Goal: Task Accomplishment & Management: Manage account settings

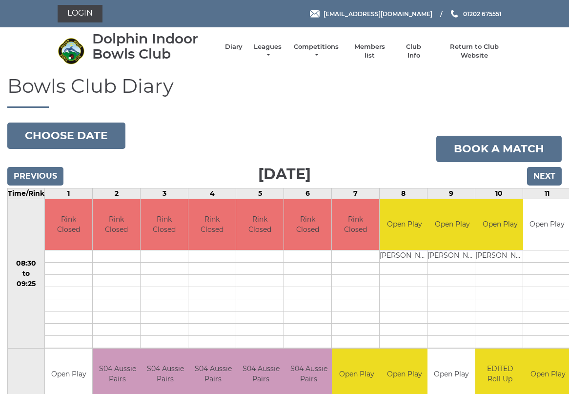
click at [548, 176] on input "Next" at bounding box center [544, 176] width 35 height 19
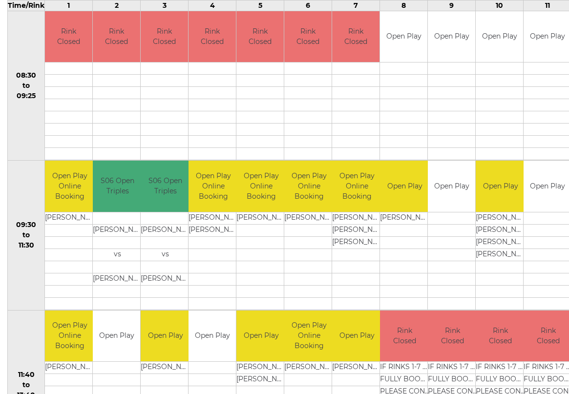
scroll to position [185, 0]
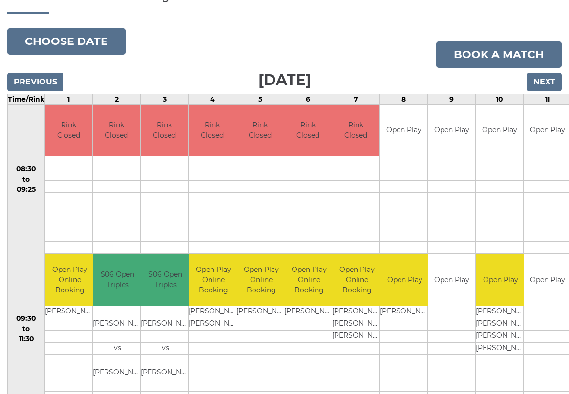
click at [544, 82] on input "Next" at bounding box center [544, 82] width 35 height 19
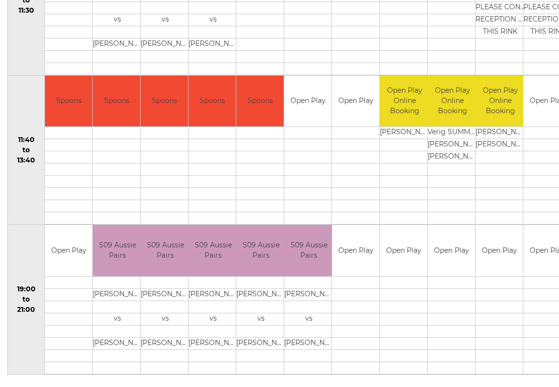
scroll to position [422, 0]
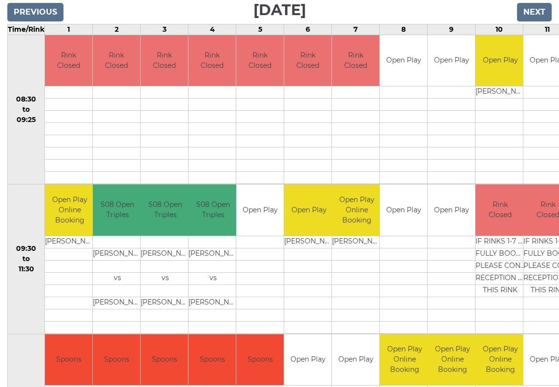
click at [539, 14] on input "Next" at bounding box center [534, 12] width 35 height 19
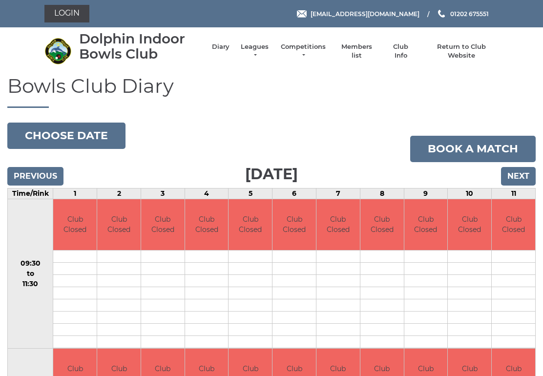
click at [519, 183] on input "Next" at bounding box center [518, 176] width 35 height 19
click at [514, 179] on input "Next" at bounding box center [518, 176] width 35 height 19
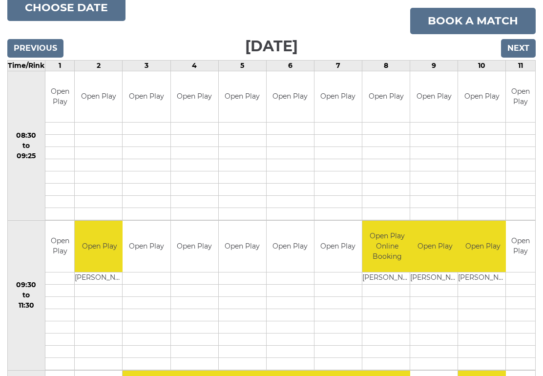
scroll to position [69, 0]
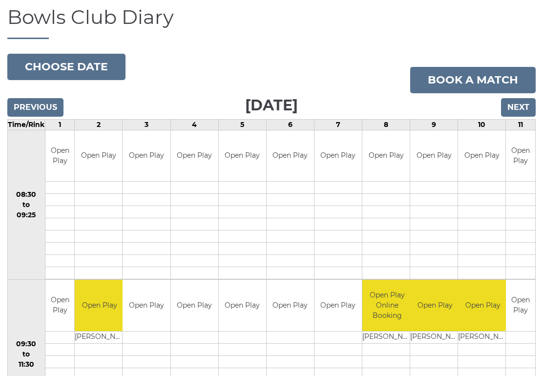
click at [519, 105] on input "Next" at bounding box center [518, 107] width 35 height 19
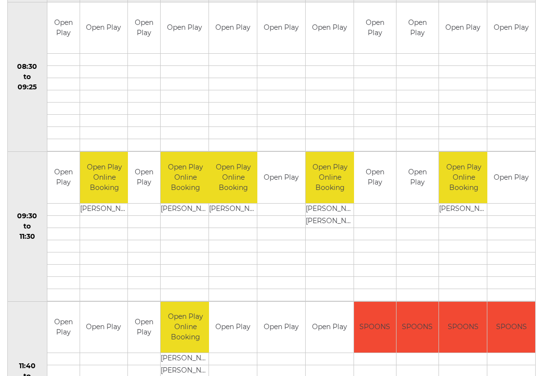
scroll to position [87, 0]
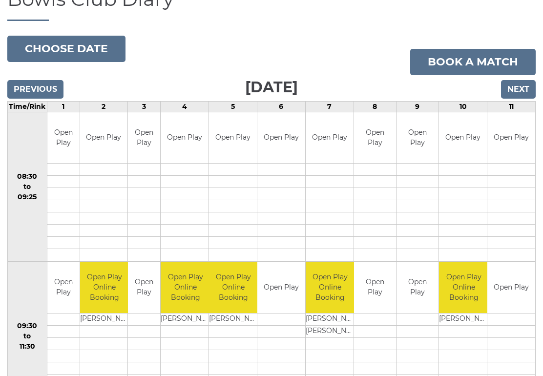
click at [519, 82] on input "Next" at bounding box center [518, 89] width 35 height 19
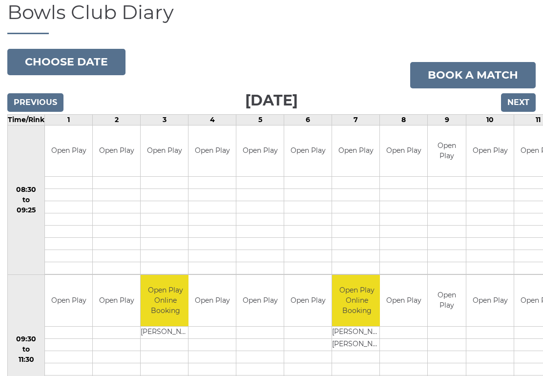
scroll to position [68, 0]
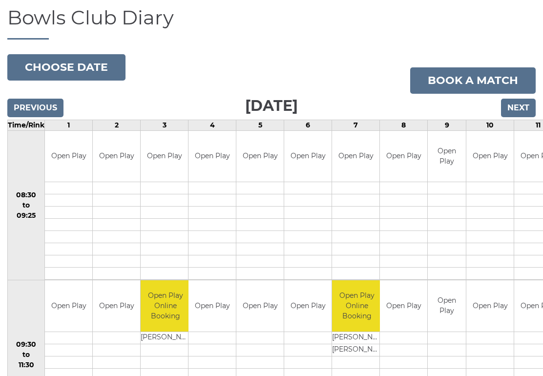
click at [516, 103] on input "Next" at bounding box center [518, 108] width 35 height 19
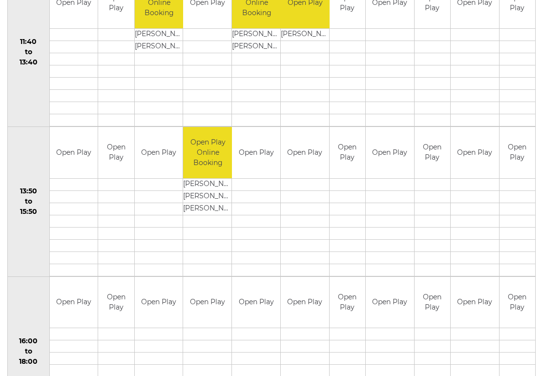
scroll to position [521, 0]
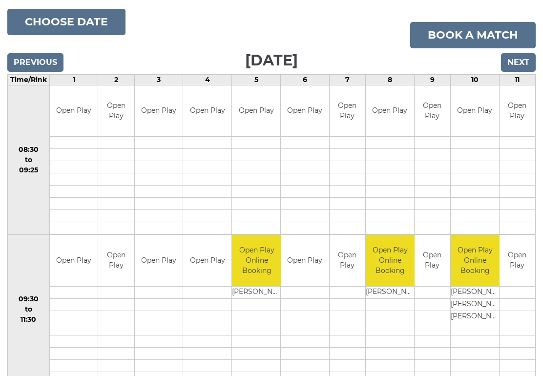
click at [527, 58] on input "Next" at bounding box center [518, 63] width 35 height 19
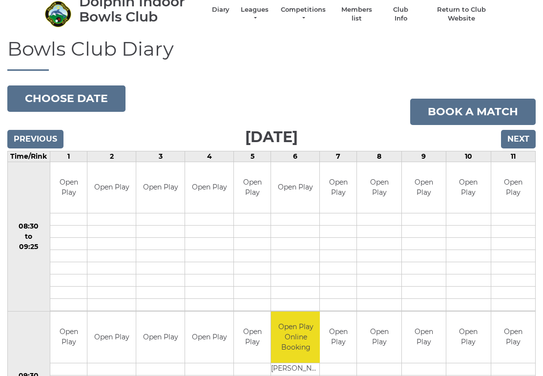
scroll to position [30, 0]
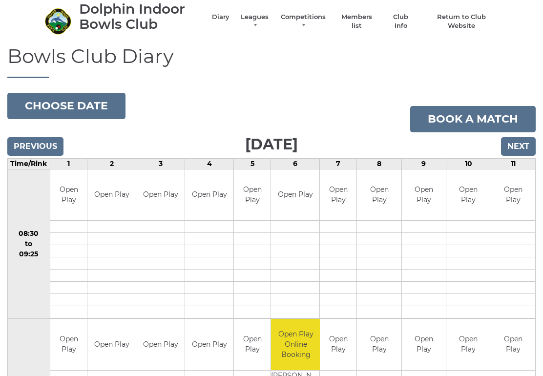
click at [517, 143] on input "Next" at bounding box center [518, 146] width 35 height 19
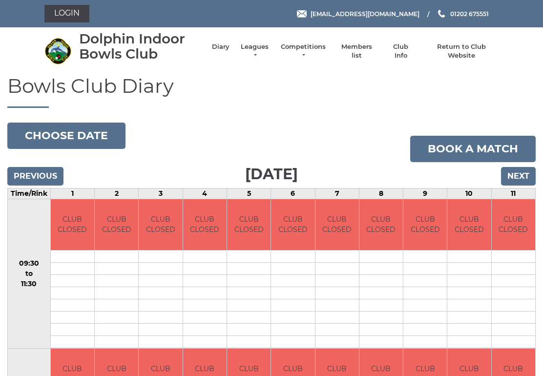
click at [520, 150] on link "Book a match" at bounding box center [472, 149] width 125 height 26
click at [523, 184] on input "Next" at bounding box center [518, 176] width 35 height 19
click at [516, 177] on input "Next" at bounding box center [518, 176] width 35 height 19
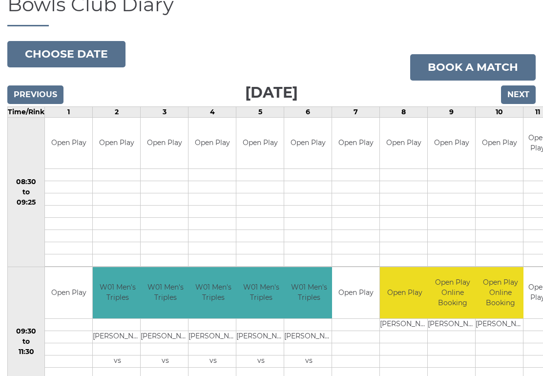
scroll to position [84, 0]
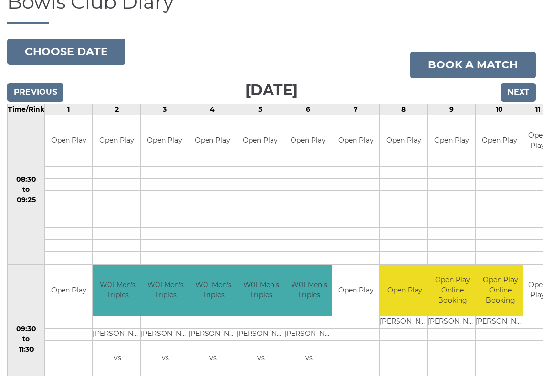
click at [518, 91] on input "Next" at bounding box center [518, 92] width 35 height 19
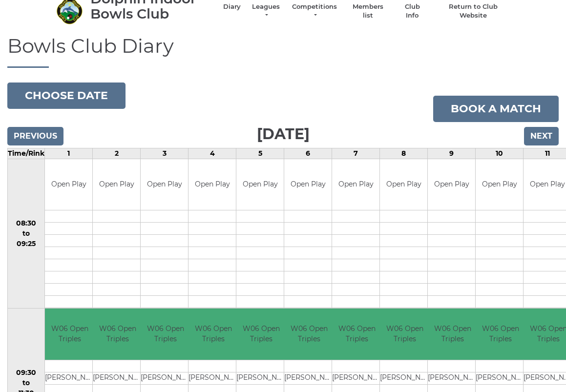
scroll to position [15, 0]
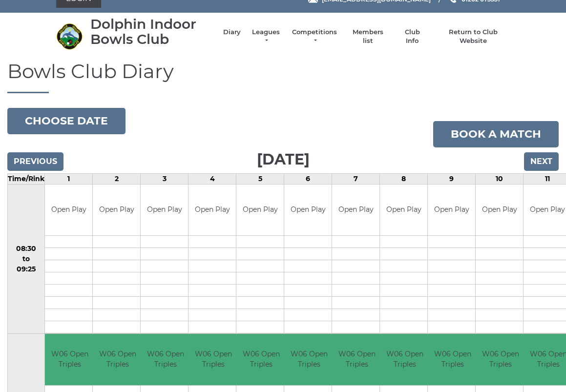
click at [41, 152] on input "Previous" at bounding box center [35, 161] width 56 height 19
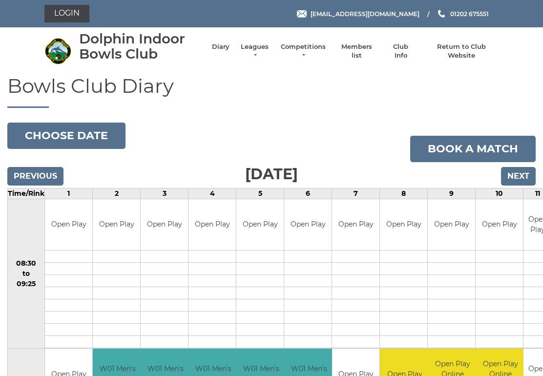
scroll to position [8, 0]
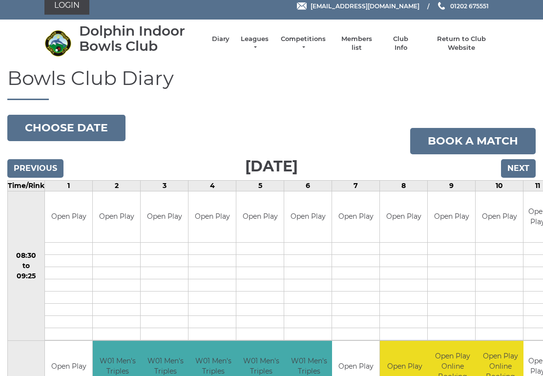
click at [522, 168] on input "Next" at bounding box center [518, 168] width 35 height 19
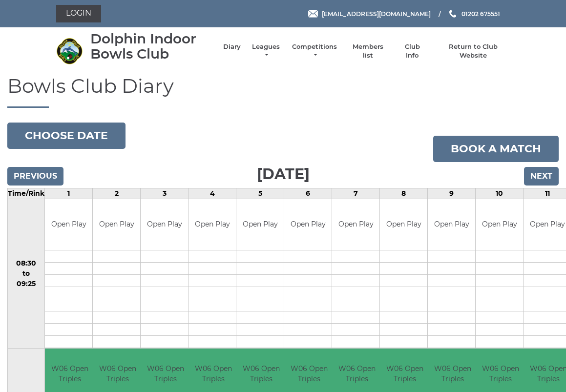
click at [544, 170] on input "Next" at bounding box center [541, 176] width 35 height 19
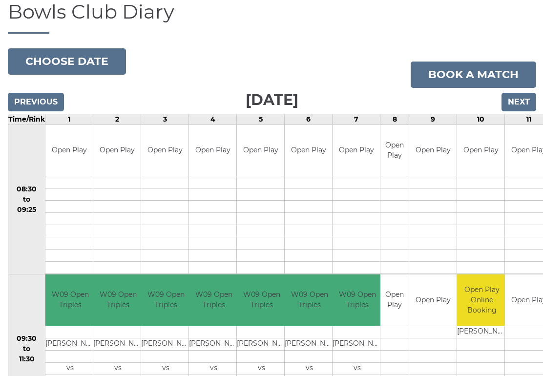
scroll to position [69, 0]
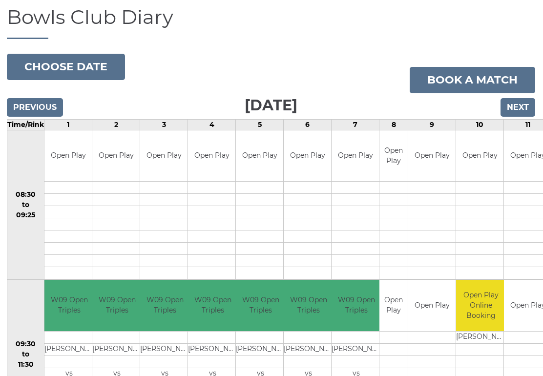
click at [523, 105] on input "Next" at bounding box center [517, 108] width 35 height 19
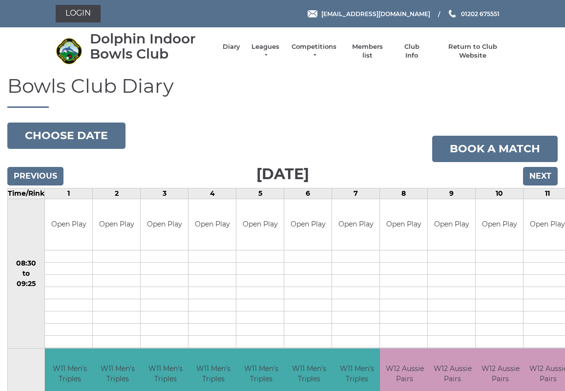
click at [541, 174] on input "Next" at bounding box center [540, 176] width 35 height 19
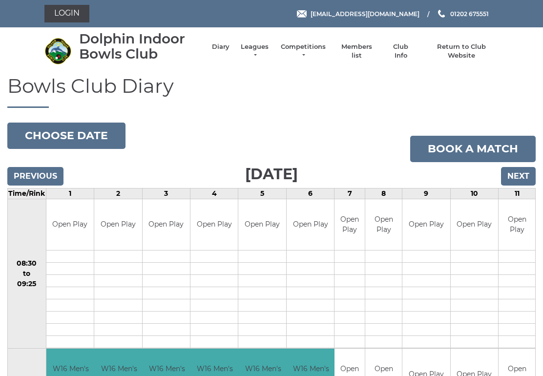
click at [46, 178] on input "Previous" at bounding box center [35, 176] width 56 height 19
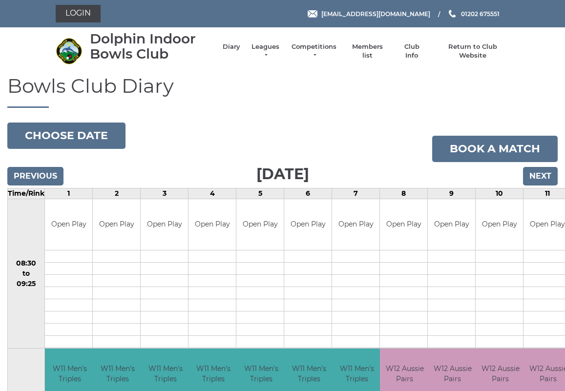
click at [541, 177] on input "Next" at bounding box center [540, 176] width 35 height 19
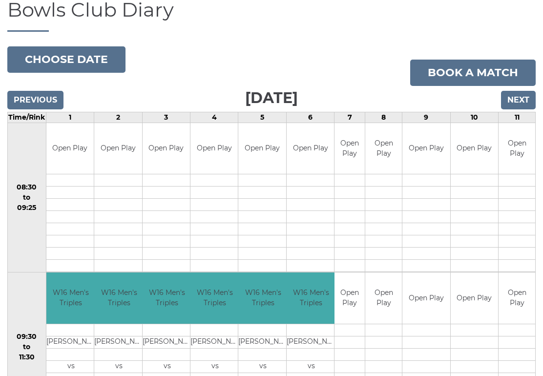
scroll to position [77, 0]
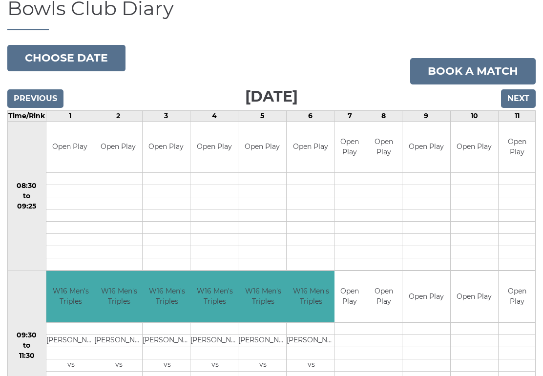
click at [522, 96] on input "Next" at bounding box center [518, 99] width 35 height 19
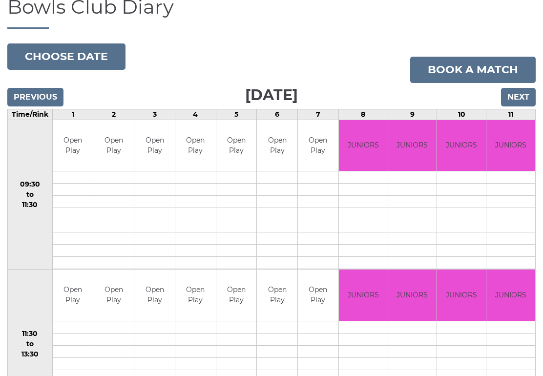
click at [521, 96] on input "Next" at bounding box center [518, 97] width 35 height 19
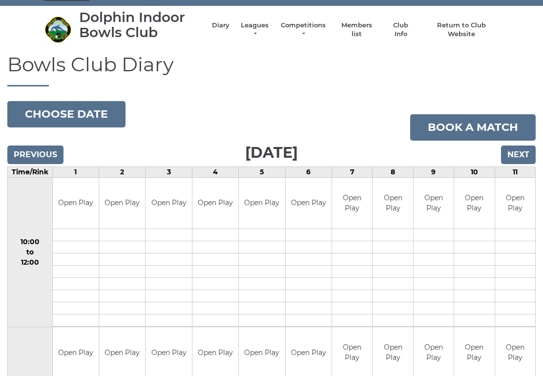
click at [521, 159] on input "Next" at bounding box center [518, 155] width 35 height 19
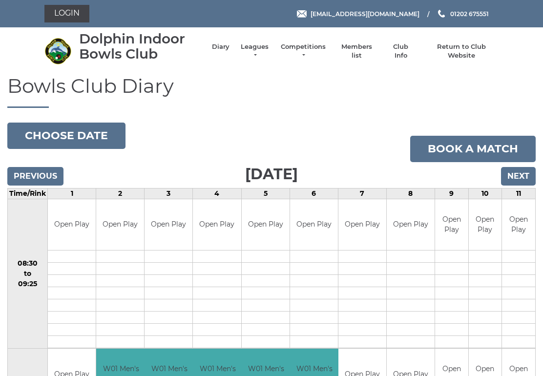
click at [489, 158] on link "Book a match" at bounding box center [472, 149] width 125 height 26
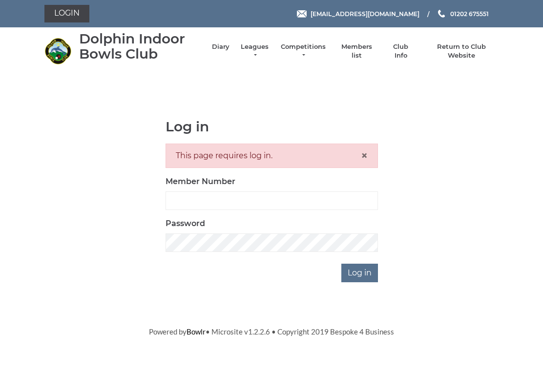
scroll to position [17, 0]
click at [191, 207] on input "Member Number" at bounding box center [271, 200] width 212 height 19
type input "3109"
click at [360, 272] on input "Log in" at bounding box center [359, 273] width 37 height 19
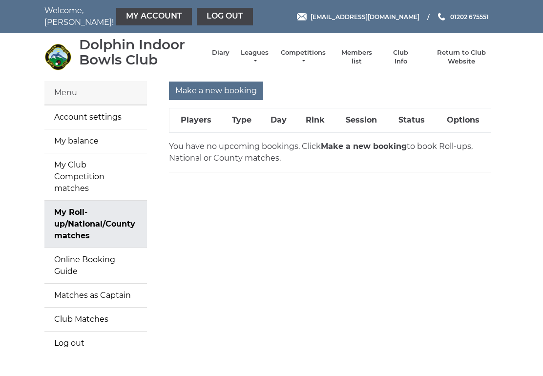
click at [80, 143] on link "My balance" at bounding box center [95, 140] width 103 height 23
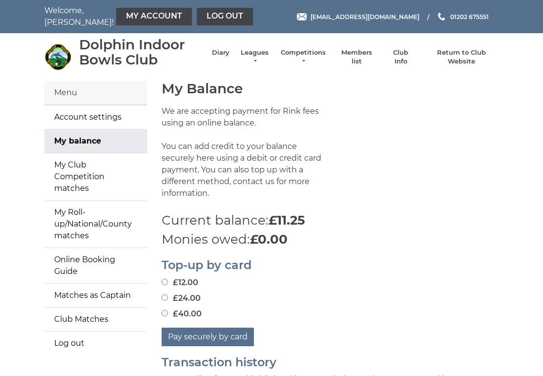
click at [197, 17] on link "Log out" at bounding box center [225, 17] width 56 height 18
